Goal: Transaction & Acquisition: Purchase product/service

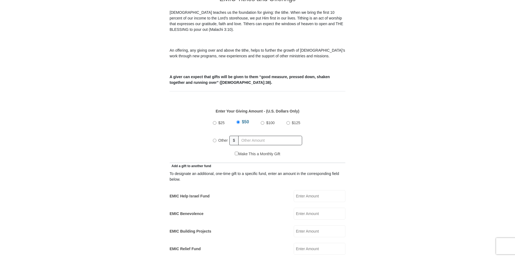
click at [215, 139] on input "Other" at bounding box center [215, 141] width 4 height 4
radio input "true"
type input "65"
click at [138, 142] on form "[GEOGRAPHIC_DATA][DEMOGRAPHIC_DATA] Online Giving Because of gifts like yours, …" at bounding box center [257, 254] width 308 height 791
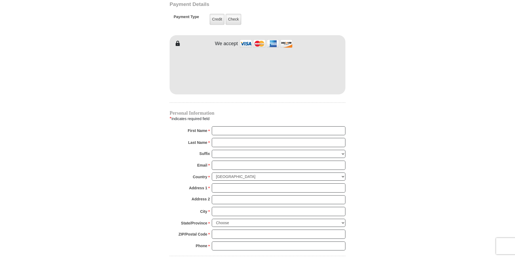
scroll to position [460, 0]
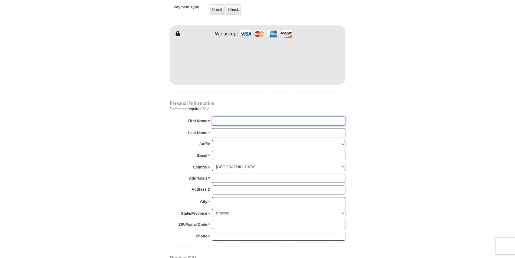
click at [218, 117] on input "First Name *" at bounding box center [279, 121] width 134 height 9
type input "[PERSON_NAME]"
type input "[EMAIL_ADDRESS][DOMAIN_NAME]"
type input "[STREET_ADDRESS]"
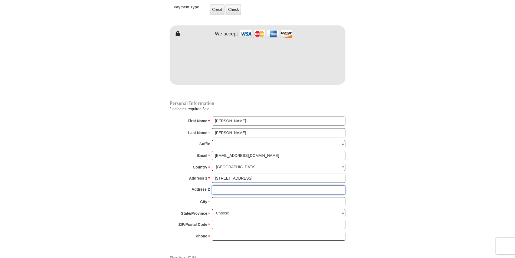
type input "[STREET_ADDRESS]"
type input "[GEOGRAPHIC_DATA]"
select select "[GEOGRAPHIC_DATA]"
type input "76131"
type input "8173067535"
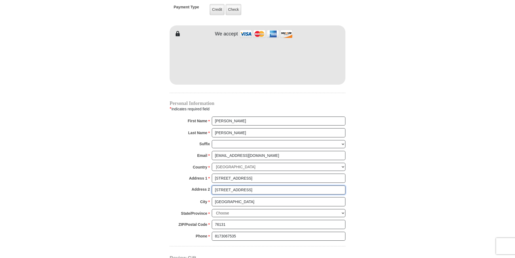
drag, startPoint x: 252, startPoint y: 184, endPoint x: 207, endPoint y: 185, distance: 44.9
click at [207, 185] on div "Address 2 [STREET_ADDRESS]" at bounding box center [258, 191] width 176 height 12
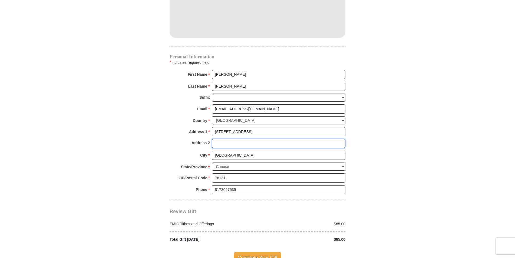
scroll to position [514, 0]
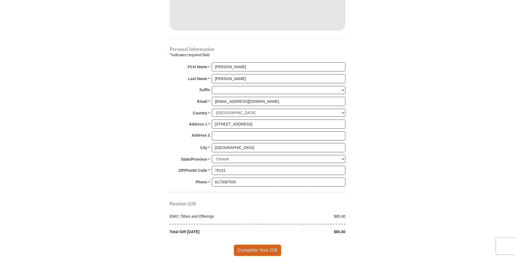
click at [257, 244] on span "Complete Your Gift" at bounding box center [258, 249] width 48 height 11
